Goal: Task Accomplishment & Management: Complete application form

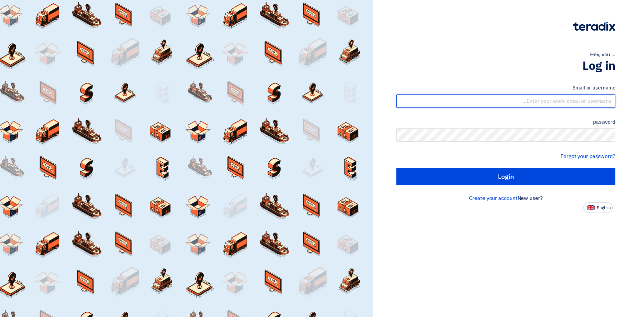
type input "[EMAIL_ADDRESS][DOMAIN_NAME]"
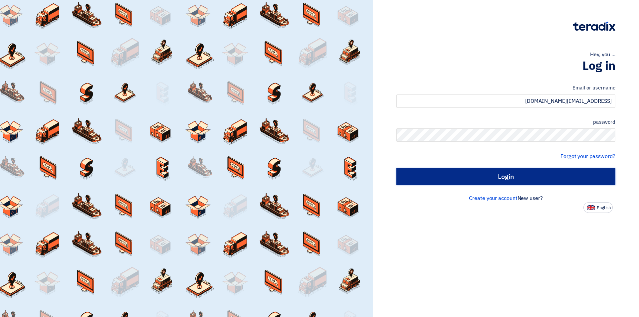
click at [464, 180] on input "Login" at bounding box center [505, 176] width 219 height 17
type input "Sign in"
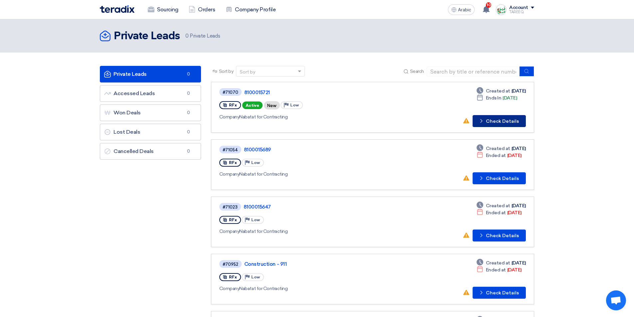
click at [489, 120] on font "Check Details" at bounding box center [502, 121] width 33 height 6
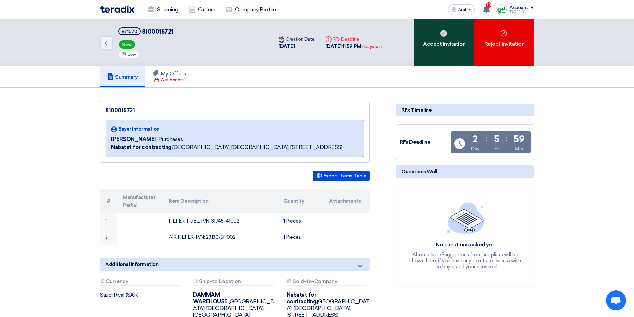
click at [441, 55] on div "Accept Invitation" at bounding box center [444, 42] width 60 height 47
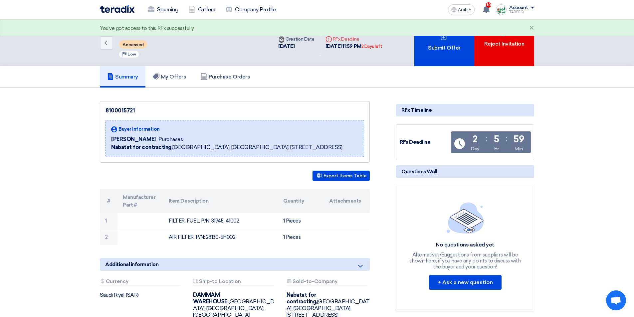
click at [442, 55] on div "Submit Offer" at bounding box center [444, 42] width 60 height 47
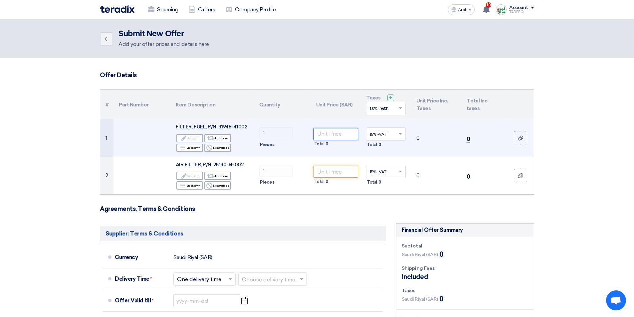
click at [335, 137] on input "number" at bounding box center [335, 134] width 45 height 12
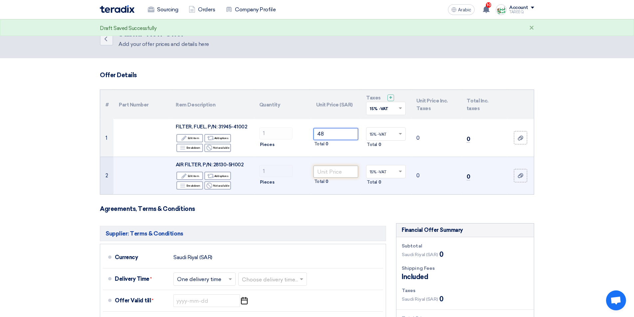
type input "48"
click at [343, 172] on input "number" at bounding box center [335, 172] width 45 height 12
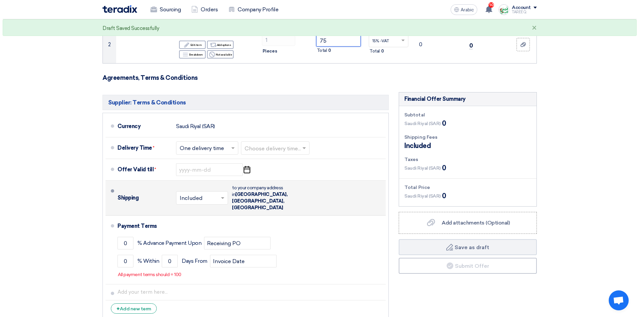
scroll to position [166, 0]
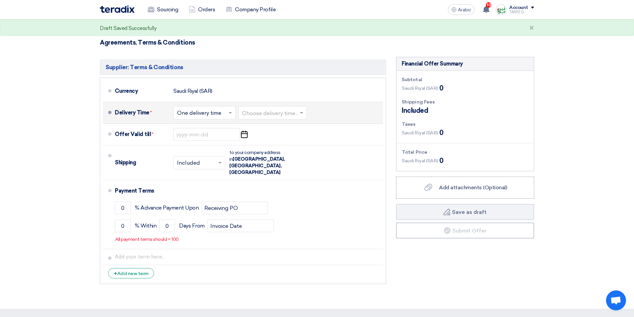
type input "75"
click at [264, 114] on input "text" at bounding box center [273, 114] width 62 height 10
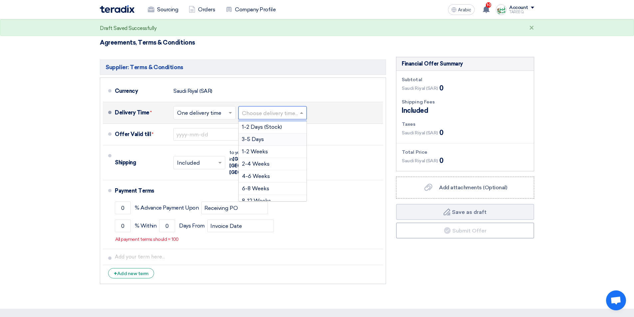
click at [253, 141] on font "3-5 Days" at bounding box center [253, 139] width 22 height 6
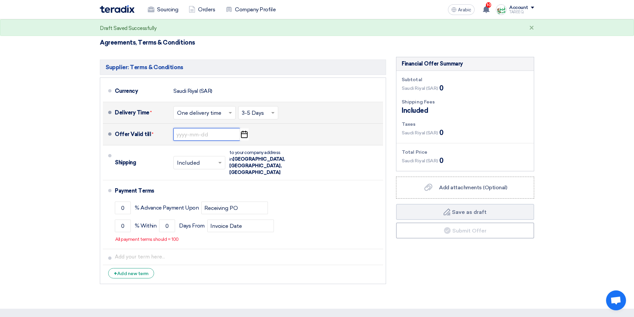
click at [186, 135] on input at bounding box center [206, 134] width 67 height 13
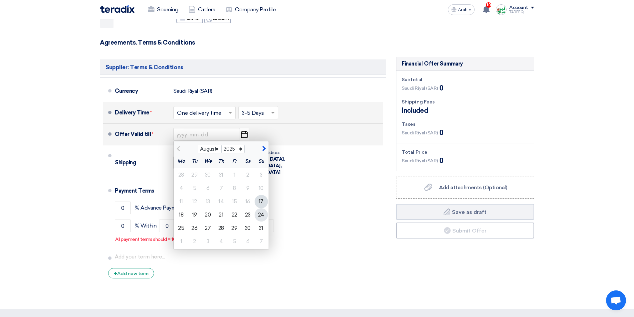
click at [261, 215] on font "24" at bounding box center [261, 215] width 6 height 6
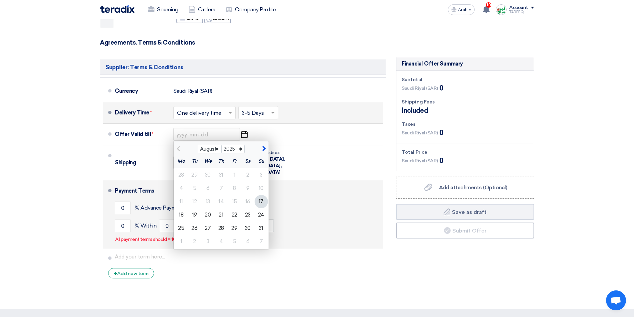
type input "[DATE]"
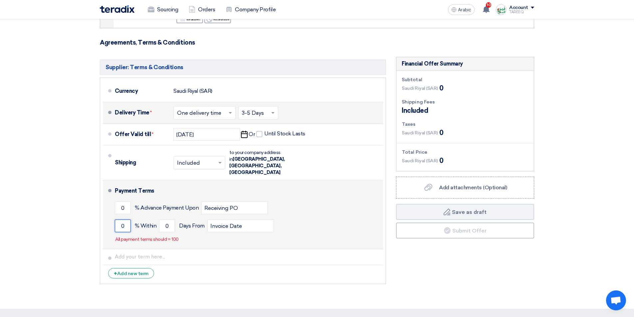
click at [118, 220] on input "0" at bounding box center [123, 226] width 16 height 13
type input "100"
click at [159, 220] on input "0" at bounding box center [167, 226] width 16 height 13
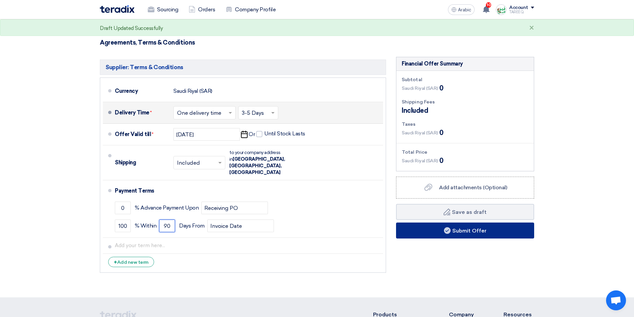
type input "90"
click at [437, 232] on button "Submit Offer" at bounding box center [465, 231] width 138 height 16
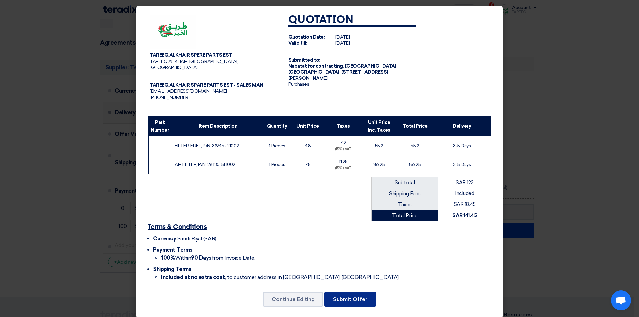
click at [354, 297] on button "Submit Offer" at bounding box center [350, 299] width 52 height 15
